Goal: Task Accomplishment & Management: Complete application form

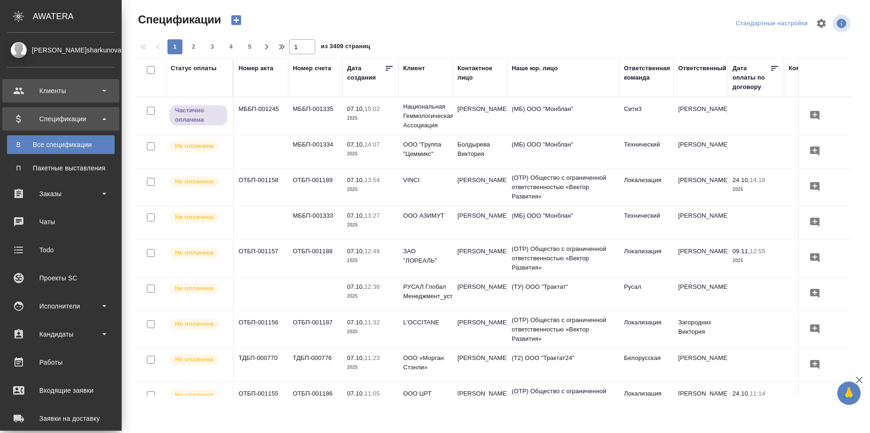
click at [18, 85] on div "Клиенты" at bounding box center [61, 91] width 108 height 14
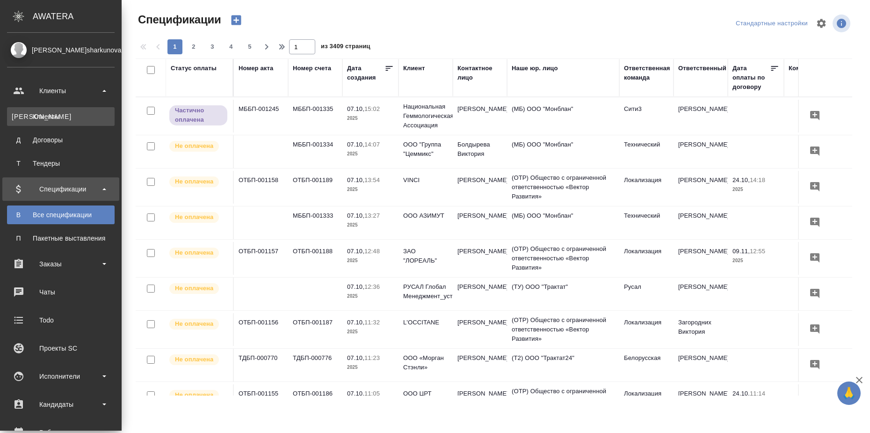
click at [57, 118] on div "Клиенты" at bounding box center [61, 116] width 98 height 9
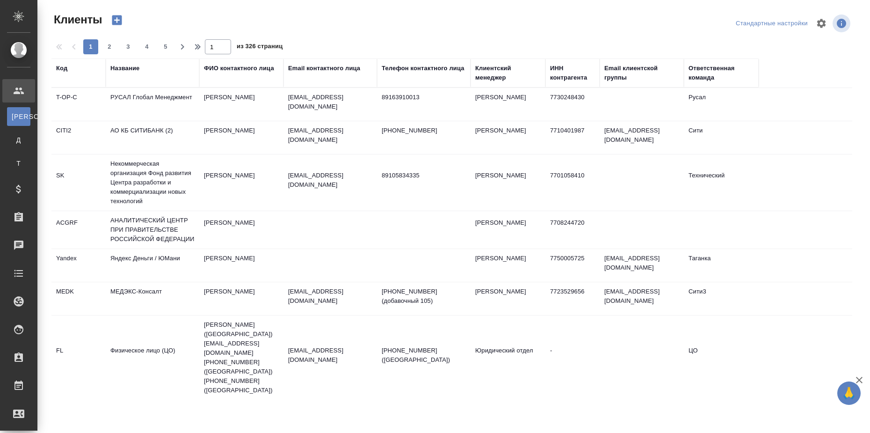
select select "RU"
click at [146, 129] on td "АО КБ СИТИБАНК (2)" at bounding box center [153, 137] width 94 height 33
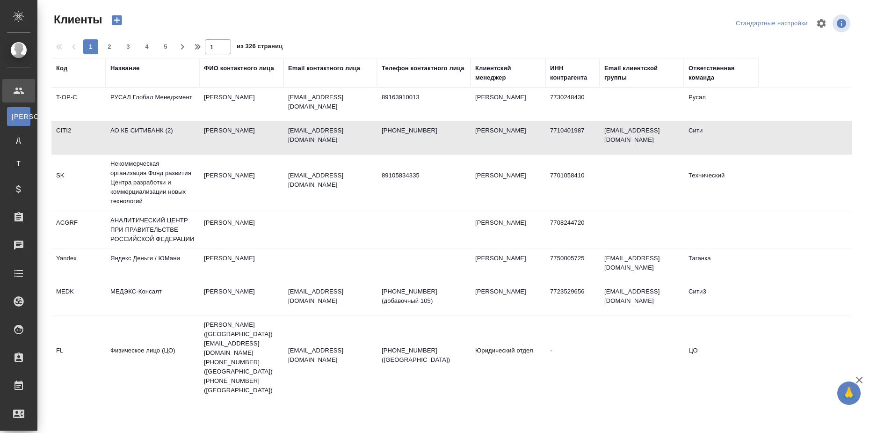
click at [146, 129] on td "АО КБ СИТИБАНК (2)" at bounding box center [153, 137] width 94 height 33
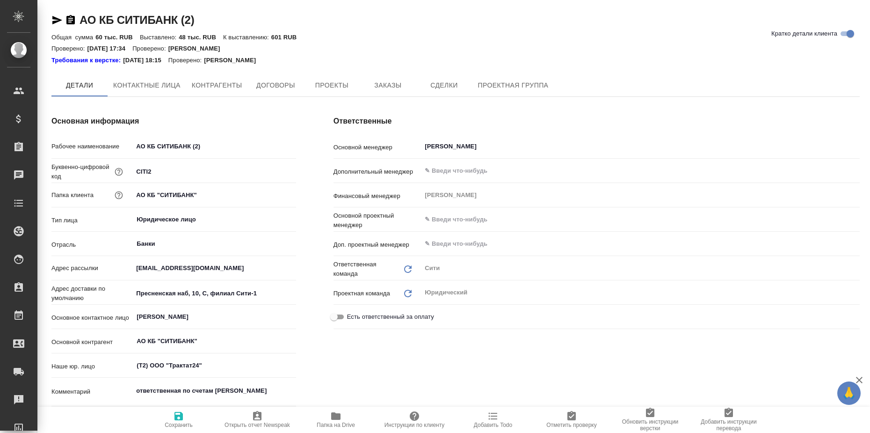
type \(спецификации\)-0 "КЦ (спецификации)"
type textarea "x"
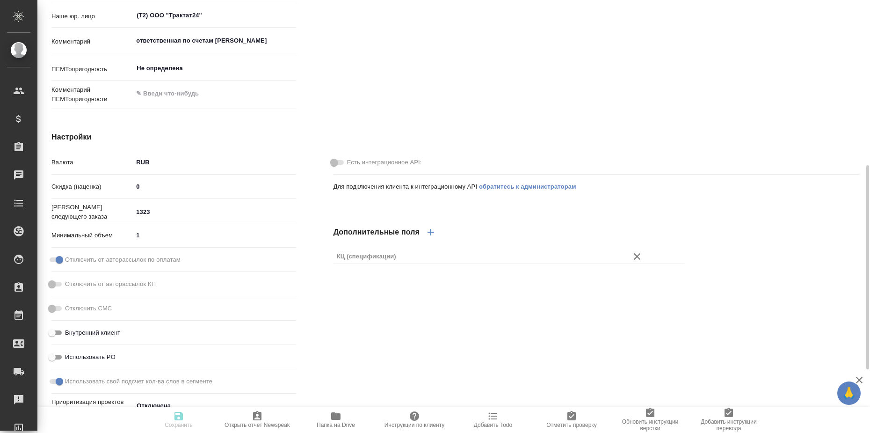
scroll to position [485, 0]
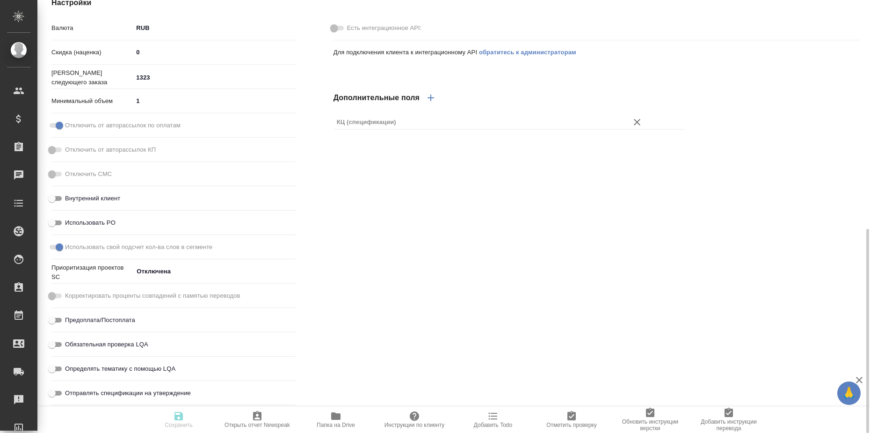
type textarea "x"
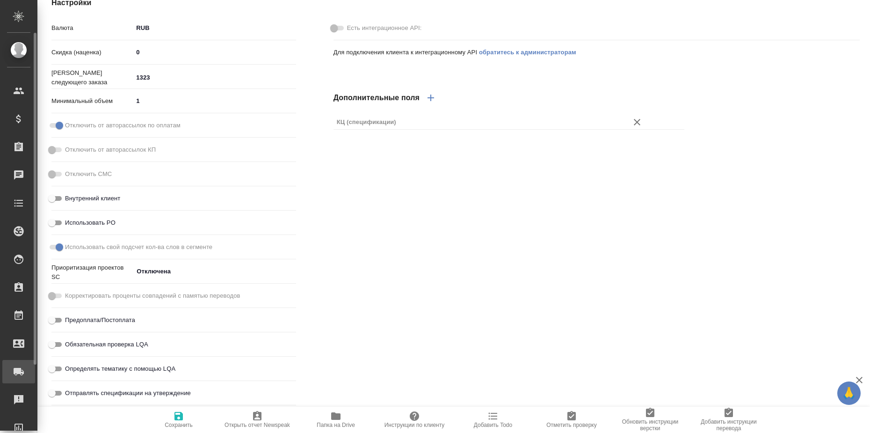
type textarea "x"
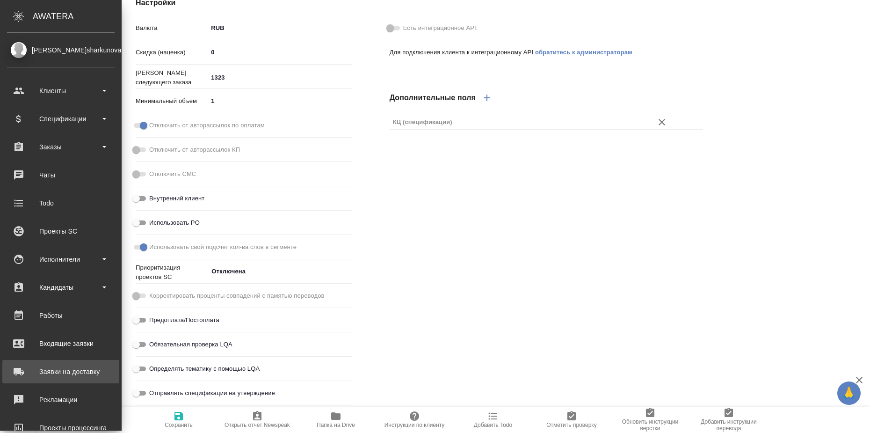
type textarea "x"
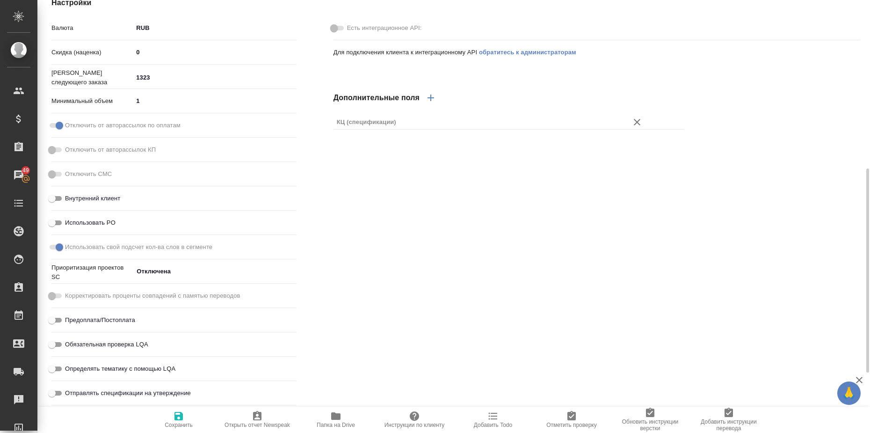
scroll to position [444, 0]
